Goal: Use online tool/utility

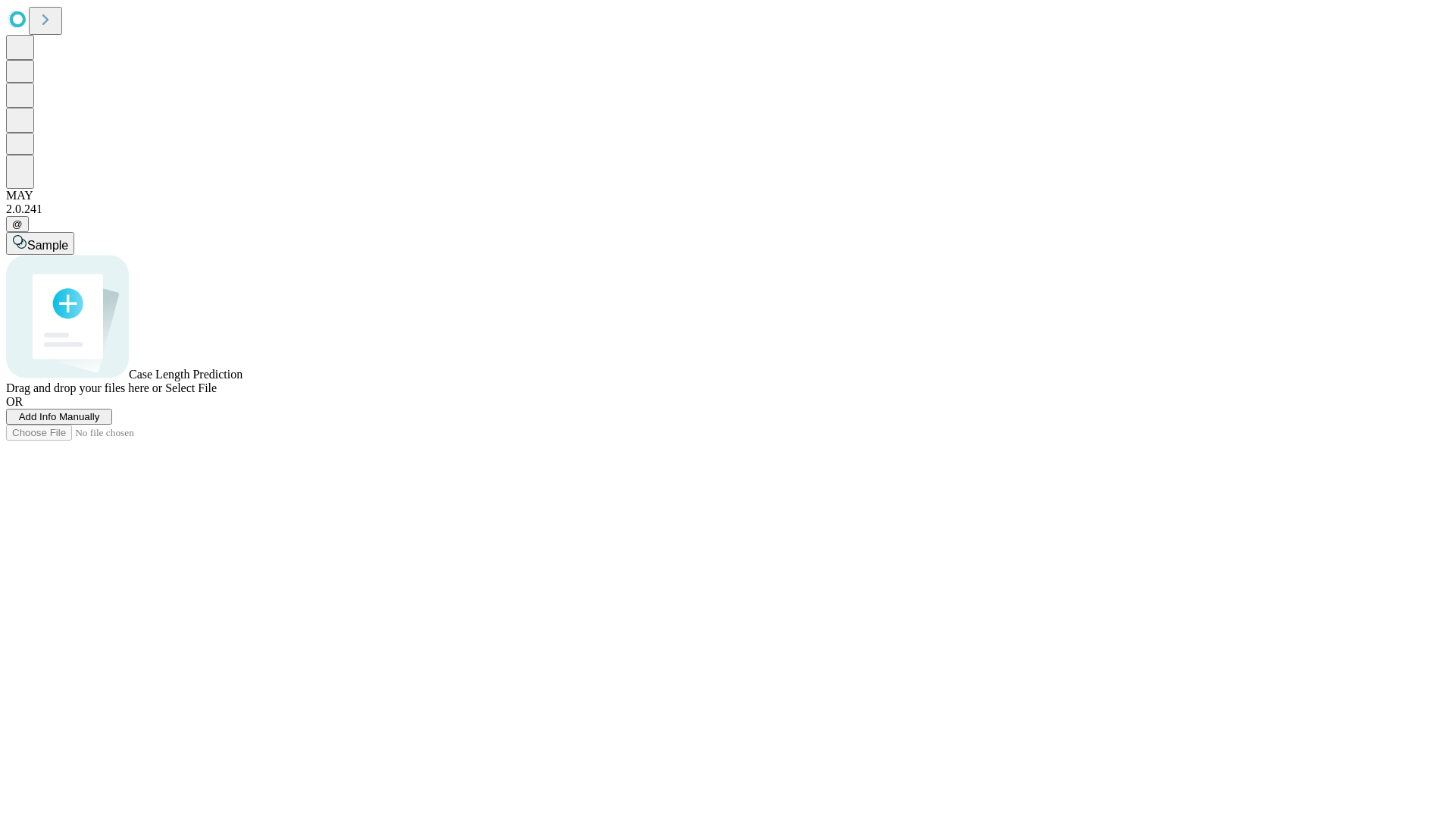
click at [217, 394] on span "Select File" at bounding box center [191, 387] width 52 height 13
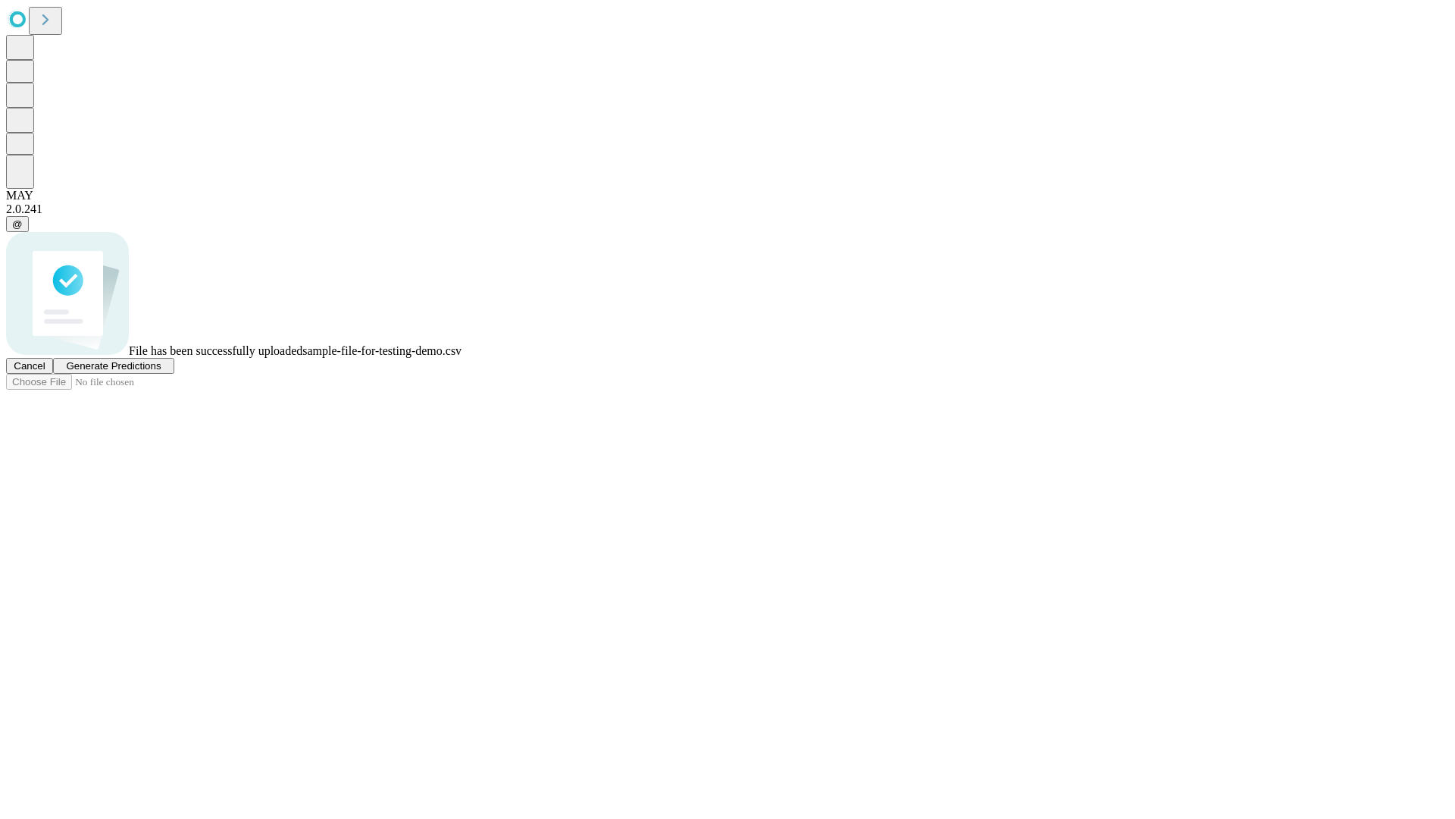
click at [161, 371] on span "Generate Predictions" at bounding box center [113, 365] width 95 height 11
